Goal: Task Accomplishment & Management: Use online tool/utility

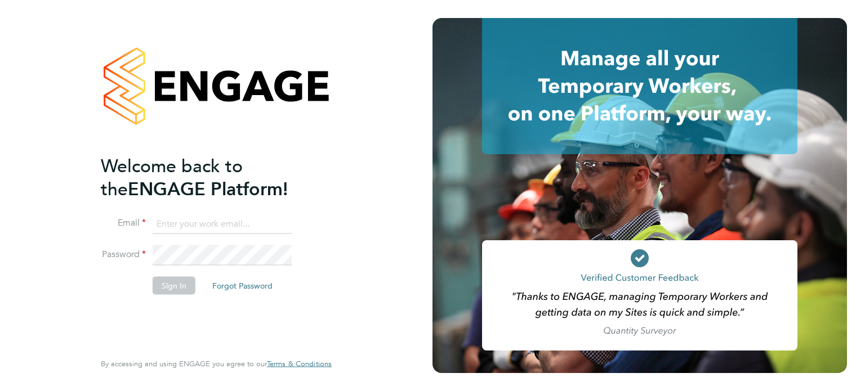
type input "[PERSON_NAME][EMAIL_ADDRESS][DOMAIN_NAME]"
click at [160, 287] on button "Sign In" at bounding box center [174, 285] width 43 height 18
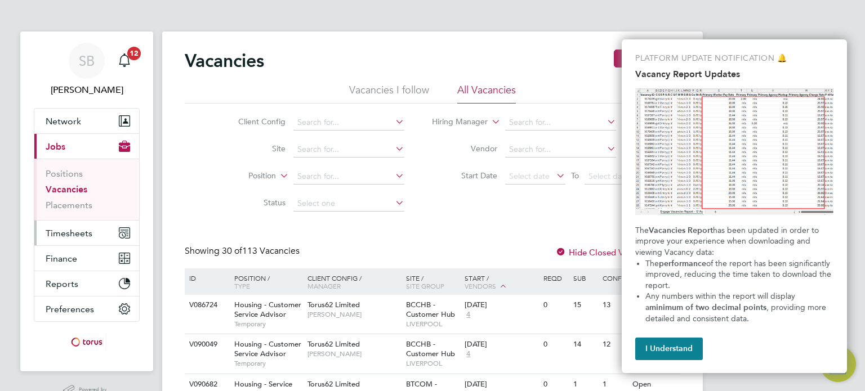
click at [87, 240] on button "Timesheets" at bounding box center [86, 233] width 105 height 25
click at [74, 229] on span "Timesheets" at bounding box center [69, 233] width 47 height 11
click at [88, 235] on span "Timesheets" at bounding box center [69, 233] width 47 height 11
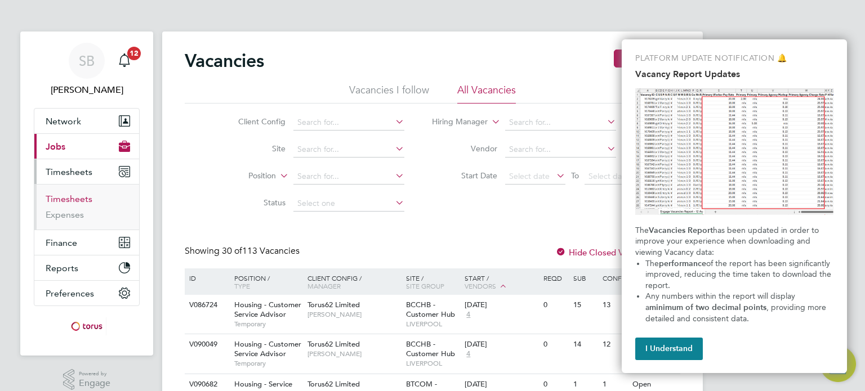
click at [65, 200] on link "Timesheets" at bounding box center [69, 199] width 47 height 11
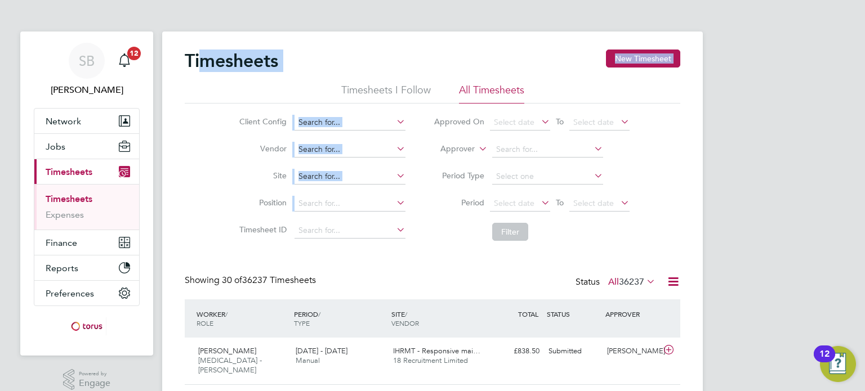
drag, startPoint x: 340, startPoint y: 167, endPoint x: 203, endPoint y: -68, distance: 271.7
click at [330, 213] on li "Position" at bounding box center [321, 203] width 198 height 27
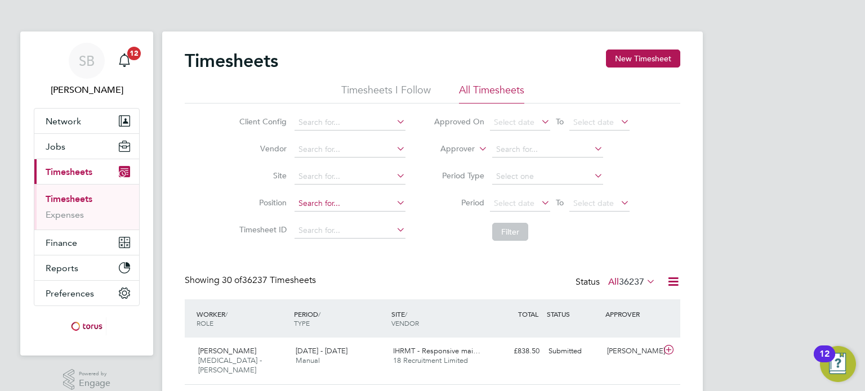
click at [333, 202] on input at bounding box center [349, 204] width 111 height 16
click at [216, 310] on div "WORKER / ROLE" at bounding box center [242, 318] width 97 height 29
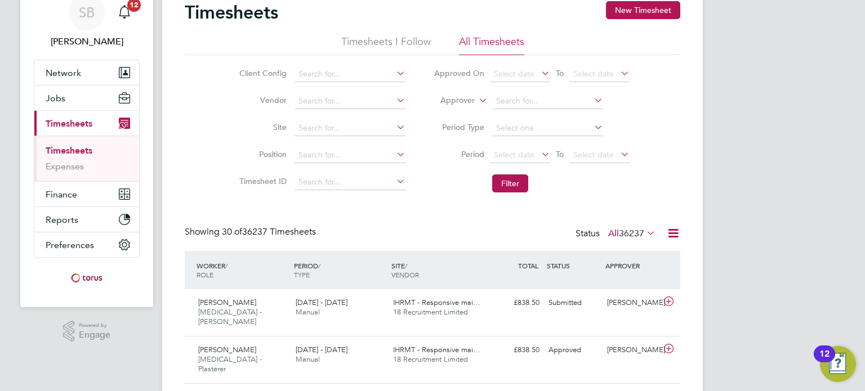
click at [640, 234] on span "36237" at bounding box center [631, 233] width 25 height 11
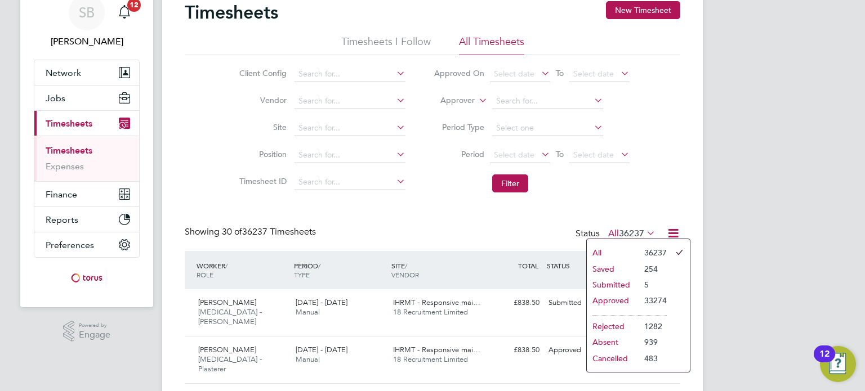
click at [613, 287] on li "Submitted" at bounding box center [613, 285] width 52 height 16
